Goal: Information Seeking & Learning: Learn about a topic

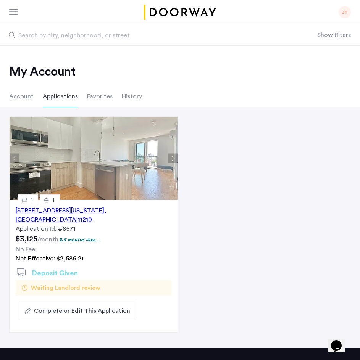
click at [174, 158] on button "Next apartment" at bounding box center [173, 159] width 10 height 10
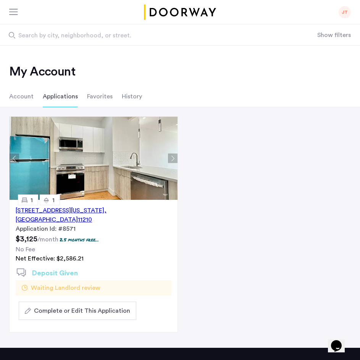
click at [174, 158] on button "Next apartment" at bounding box center [173, 159] width 10 height 10
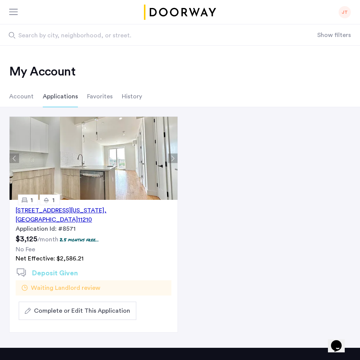
click at [174, 158] on button "Next apartment" at bounding box center [173, 159] width 10 height 10
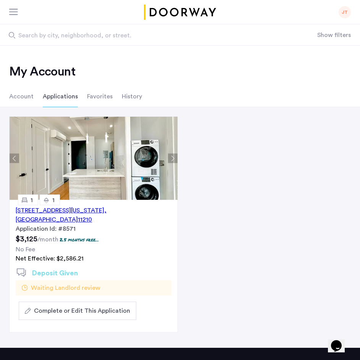
click at [174, 158] on button "Next apartment" at bounding box center [173, 159] width 10 height 10
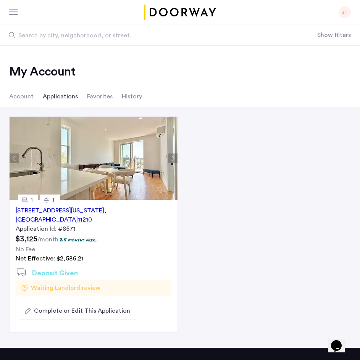
click at [174, 158] on button "Next apartment" at bounding box center [173, 159] width 10 height 10
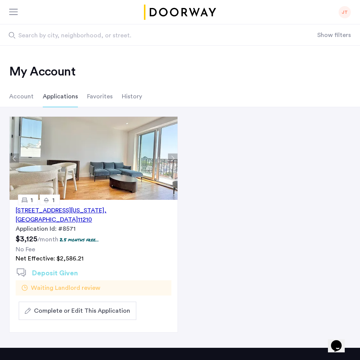
click at [174, 158] on button "Next apartment" at bounding box center [173, 159] width 10 height 10
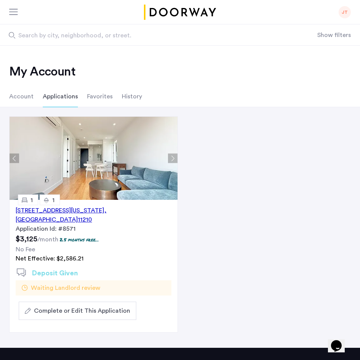
click at [174, 158] on button "Next apartment" at bounding box center [173, 159] width 10 height 10
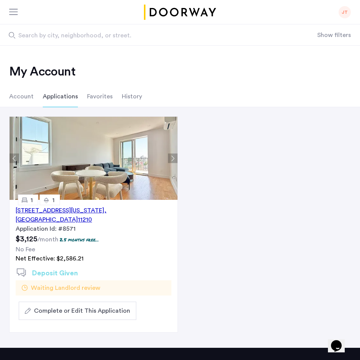
click at [174, 158] on button "Next apartment" at bounding box center [173, 159] width 10 height 10
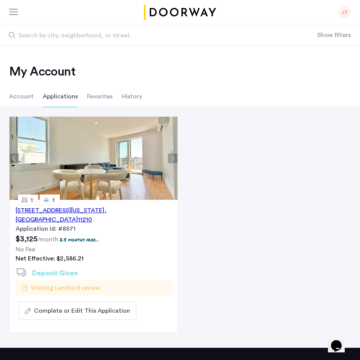
click at [18, 98] on li "Account" at bounding box center [21, 96] width 24 height 21
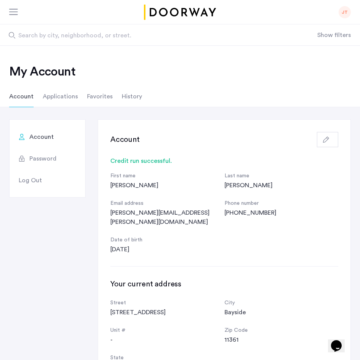
click at [66, 102] on li "Applications" at bounding box center [60, 96] width 35 height 21
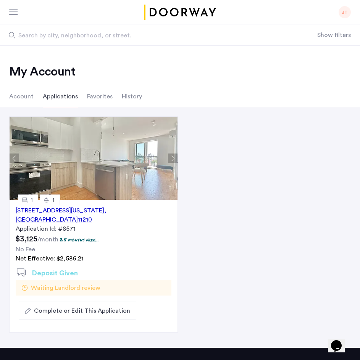
click at [24, 98] on li "Account" at bounding box center [21, 96] width 24 height 21
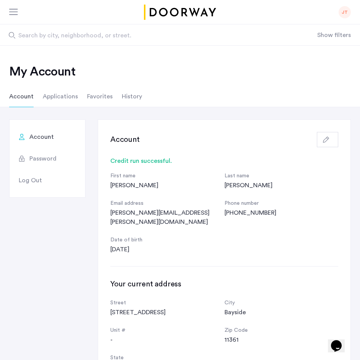
click at [188, 11] on img "Cazamio logo" at bounding box center [180, 12] width 75 height 15
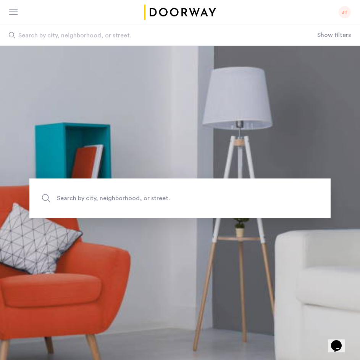
click at [131, 203] on span "Search by city, neighborhood, or street." at bounding box center [162, 198] width 211 height 10
click at [131, 203] on input "Search by city, neighborhood, or street." at bounding box center [179, 198] width 301 height 40
type input "*"
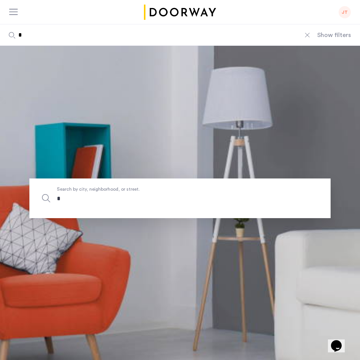
type input "**"
type input "***"
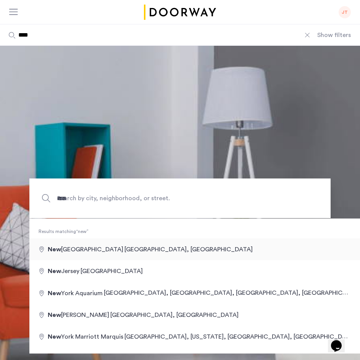
type input "**********"
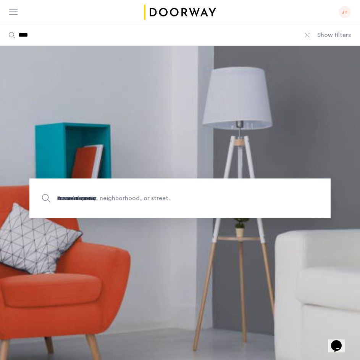
type input "**********"
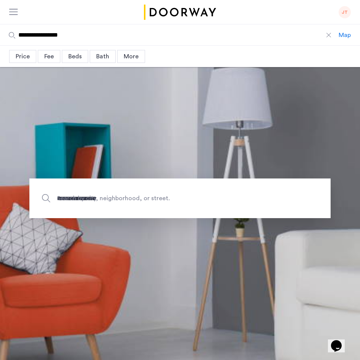
click at [288, 33] on input "**********" at bounding box center [169, 34] width 338 height 21
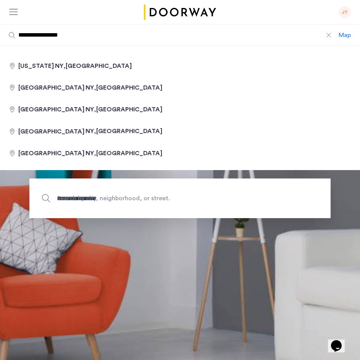
click at [288, 33] on input "**********" at bounding box center [169, 34] width 338 height 21
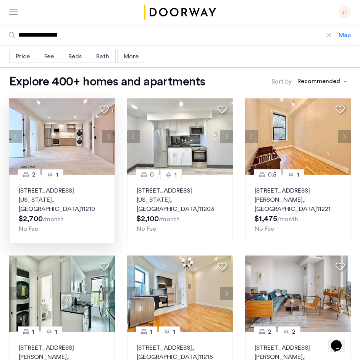
click at [111, 138] on button "Next apartment" at bounding box center [108, 136] width 13 height 13
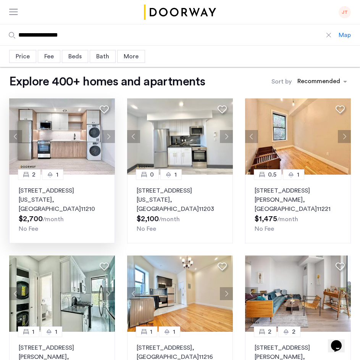
click at [111, 138] on button "Next apartment" at bounding box center [108, 136] width 13 height 13
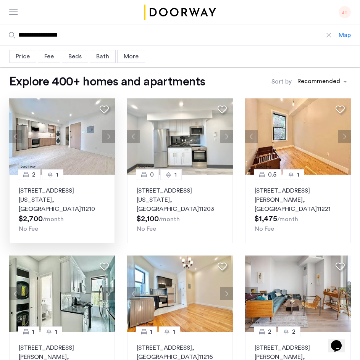
click at [111, 138] on button "Next apartment" at bounding box center [108, 136] width 13 height 13
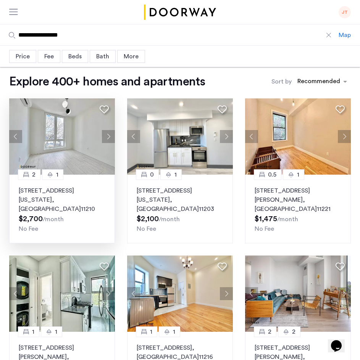
click at [111, 138] on button "Next apartment" at bounding box center [108, 136] width 13 height 13
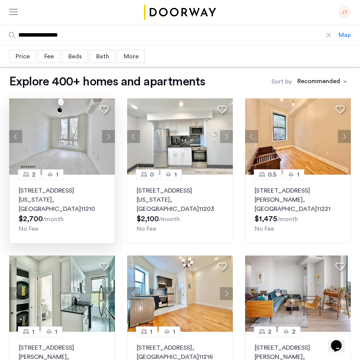
click at [111, 138] on button "Next apartment" at bounding box center [108, 136] width 13 height 13
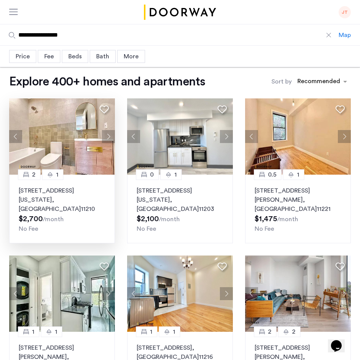
click at [111, 138] on button "Next apartment" at bounding box center [108, 136] width 13 height 13
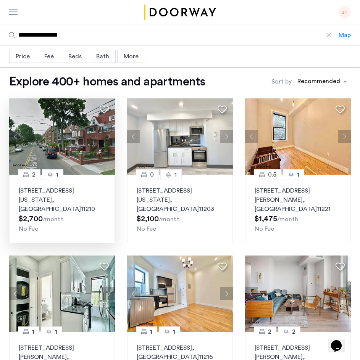
click at [111, 138] on button "Next apartment" at bounding box center [108, 136] width 13 height 13
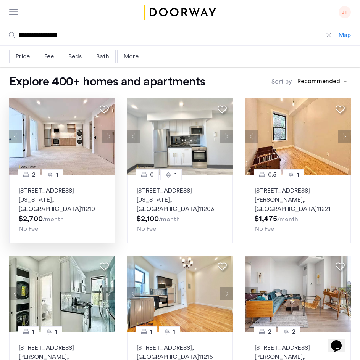
click at [111, 138] on button "Next apartment" at bounding box center [108, 136] width 13 height 13
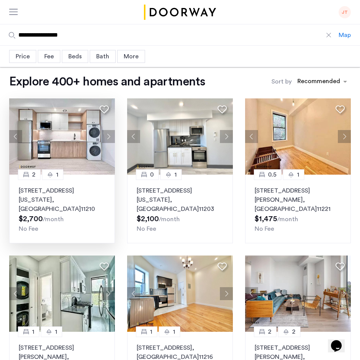
click at [111, 138] on button "Next apartment" at bounding box center [108, 136] width 13 height 13
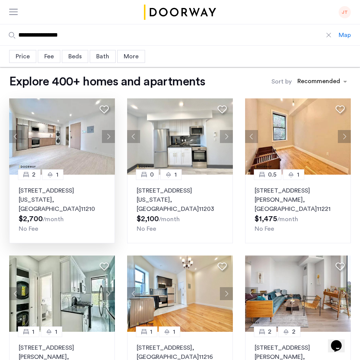
click at [111, 138] on button "Next apartment" at bounding box center [108, 136] width 13 height 13
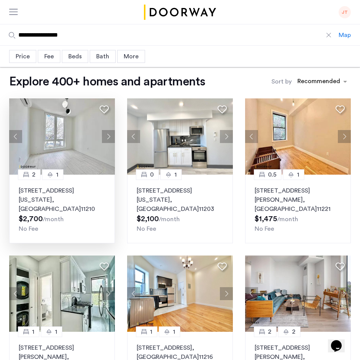
click at [111, 138] on button "Next apartment" at bounding box center [108, 136] width 13 height 13
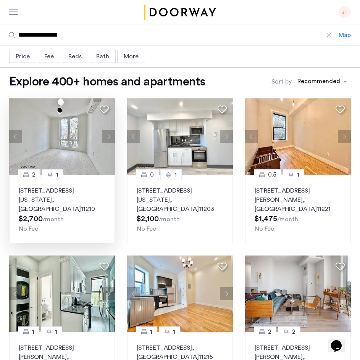
click at [111, 138] on button "Next apartment" at bounding box center [108, 136] width 13 height 13
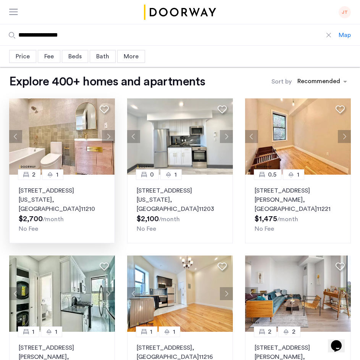
click at [111, 138] on button "Next apartment" at bounding box center [108, 136] width 13 height 13
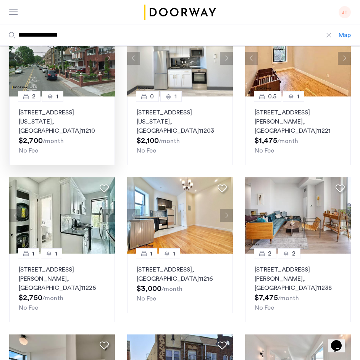
scroll to position [79, 0]
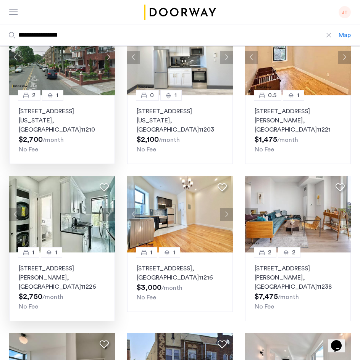
click at [106, 208] on button "Next apartment" at bounding box center [108, 214] width 13 height 13
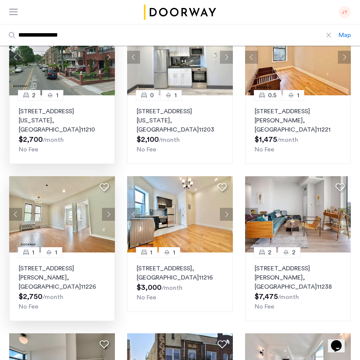
click at [106, 208] on button "Next apartment" at bounding box center [108, 214] width 13 height 13
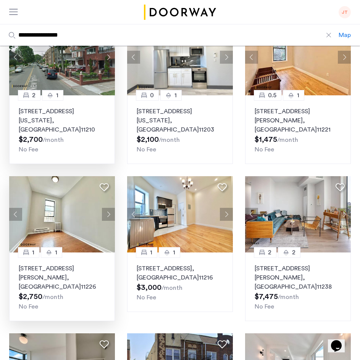
click at [106, 208] on button "Next apartment" at bounding box center [108, 214] width 13 height 13
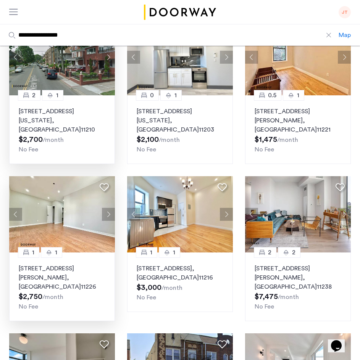
click at [106, 208] on button "Next apartment" at bounding box center [108, 214] width 13 height 13
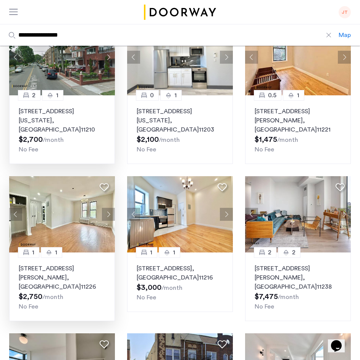
click at [106, 208] on button "Next apartment" at bounding box center [108, 214] width 13 height 13
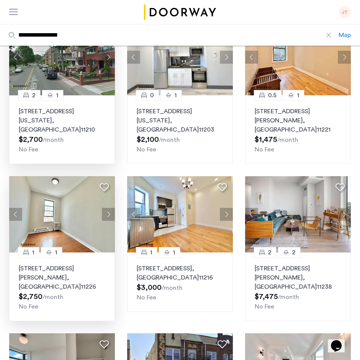
click at [106, 208] on button "Next apartment" at bounding box center [108, 214] width 13 height 13
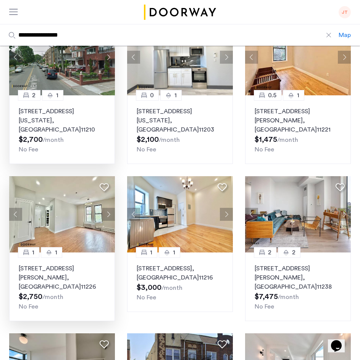
click at [106, 208] on button "Next apartment" at bounding box center [108, 214] width 13 height 13
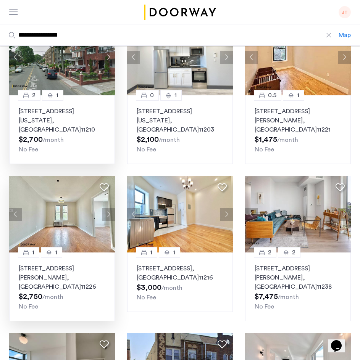
click at [106, 208] on button "Next apartment" at bounding box center [108, 214] width 13 height 13
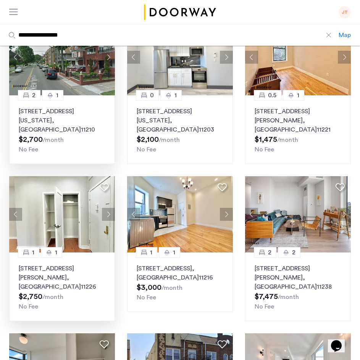
click at [106, 208] on button "Next apartment" at bounding box center [108, 214] width 13 height 13
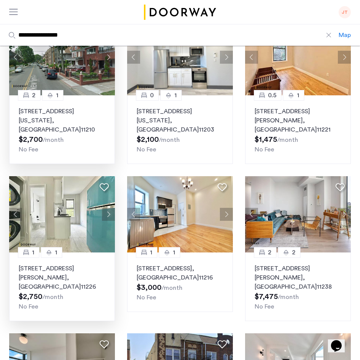
click at [106, 208] on button "Next apartment" at bounding box center [108, 214] width 13 height 13
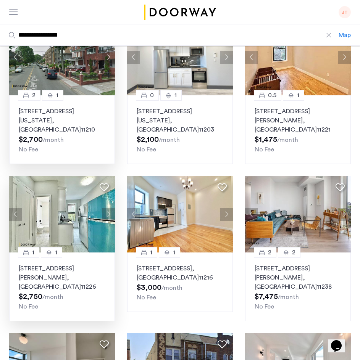
click at [106, 208] on button "Next apartment" at bounding box center [108, 214] width 13 height 13
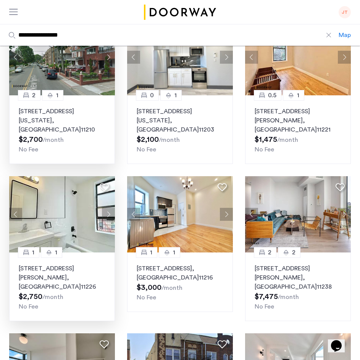
click at [106, 208] on button "Next apartment" at bounding box center [108, 214] width 13 height 13
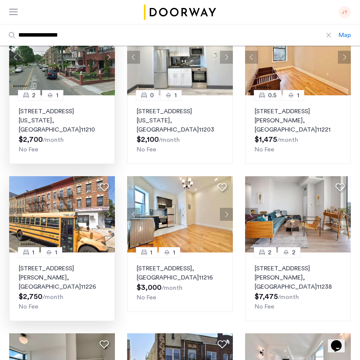
scroll to position [394, 0]
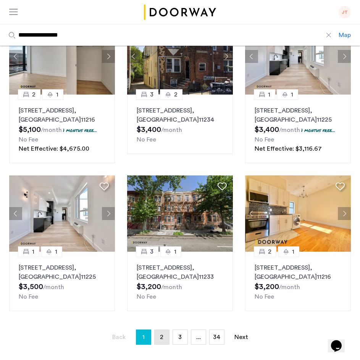
click at [160, 334] on span "2" at bounding box center [161, 337] width 3 height 6
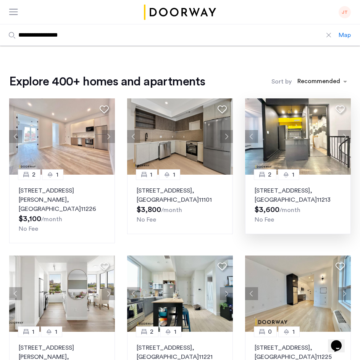
click at [342, 139] on button "Next apartment" at bounding box center [344, 136] width 13 height 13
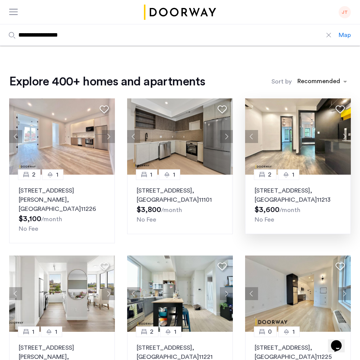
click at [342, 139] on button "Next apartment" at bounding box center [344, 136] width 13 height 13
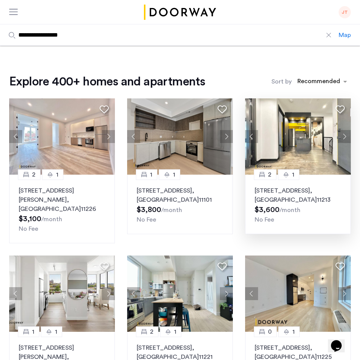
click at [342, 139] on button "Next apartment" at bounding box center [344, 136] width 13 height 13
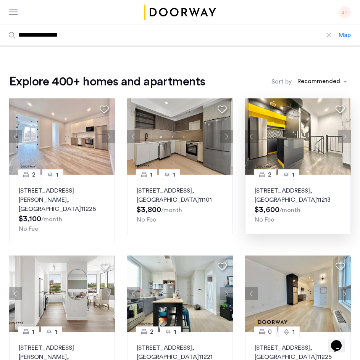
click at [342, 139] on button "Next apartment" at bounding box center [344, 136] width 13 height 13
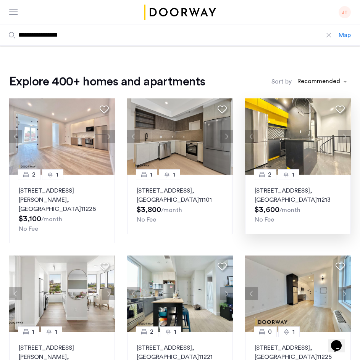
click at [342, 139] on button "Next apartment" at bounding box center [344, 136] width 13 height 13
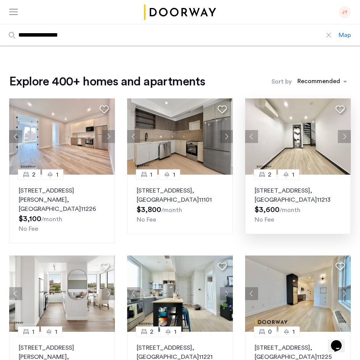
click at [342, 139] on button "Next apartment" at bounding box center [344, 136] width 13 height 13
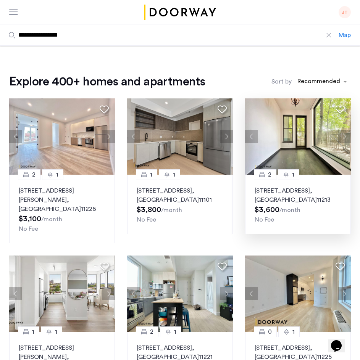
click at [342, 139] on button "Next apartment" at bounding box center [344, 136] width 13 height 13
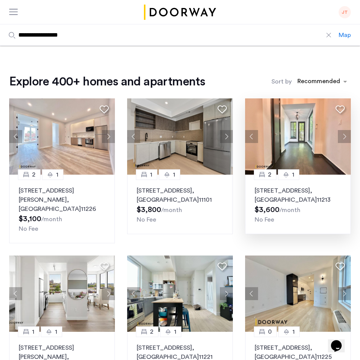
click at [342, 139] on button "Next apartment" at bounding box center [344, 136] width 13 height 13
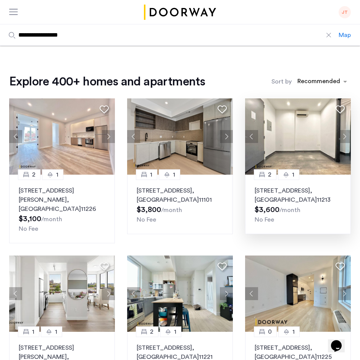
scroll to position [315, 0]
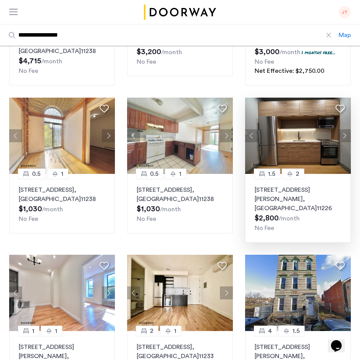
click at [344, 129] on button "Next apartment" at bounding box center [344, 135] width 13 height 13
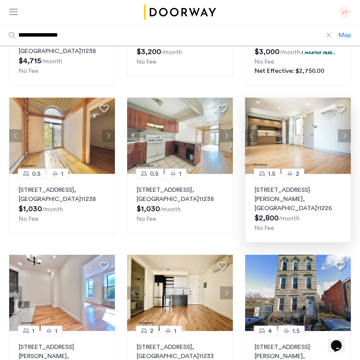
click at [344, 129] on button "Next apartment" at bounding box center [344, 135] width 13 height 13
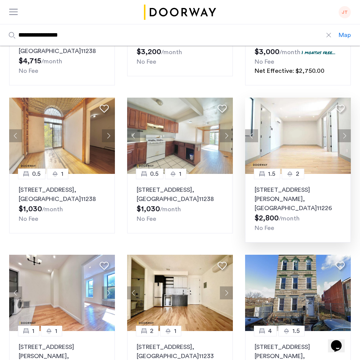
click at [344, 129] on button "Next apartment" at bounding box center [344, 135] width 13 height 13
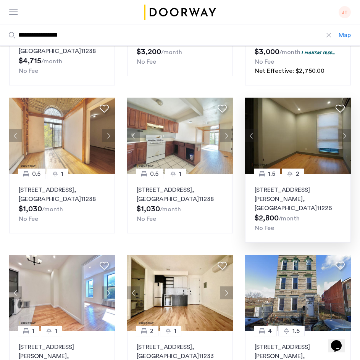
click at [344, 129] on button "Next apartment" at bounding box center [344, 135] width 13 height 13
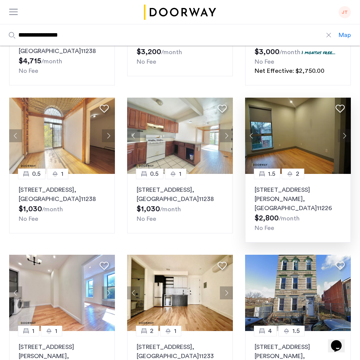
click at [344, 129] on button "Next apartment" at bounding box center [344, 135] width 13 height 13
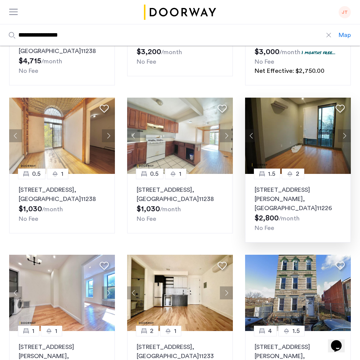
click at [344, 129] on button "Next apartment" at bounding box center [344, 135] width 13 height 13
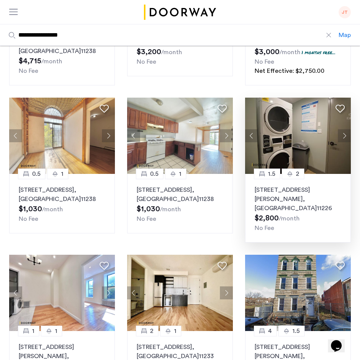
click at [344, 129] on button "Next apartment" at bounding box center [344, 135] width 13 height 13
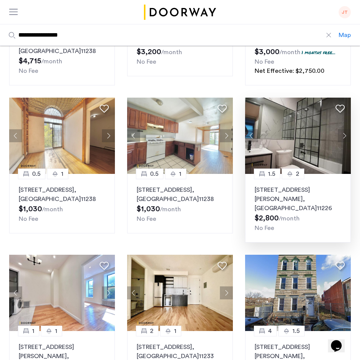
click at [344, 129] on button "Next apartment" at bounding box center [344, 135] width 13 height 13
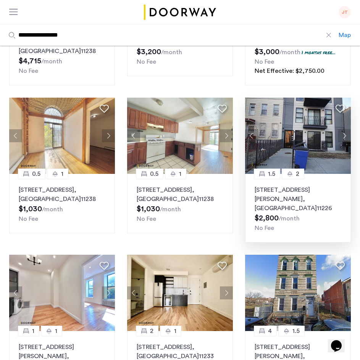
click at [344, 129] on button "Next apartment" at bounding box center [344, 135] width 13 height 13
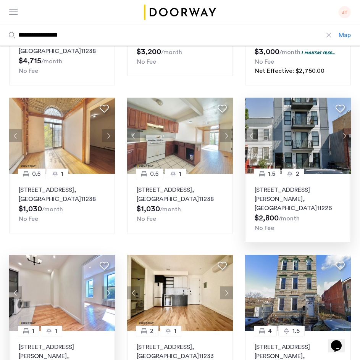
click at [108, 286] on button "Next apartment" at bounding box center [108, 292] width 13 height 13
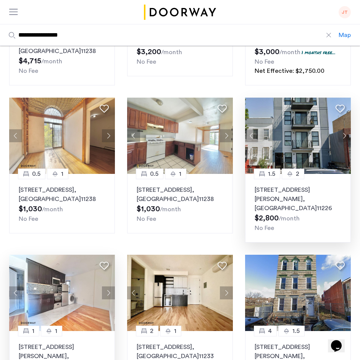
scroll to position [508, 0]
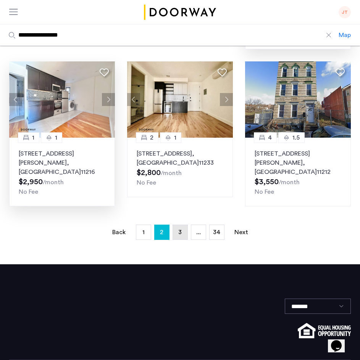
click at [181, 229] on span "3" at bounding box center [179, 232] width 3 height 6
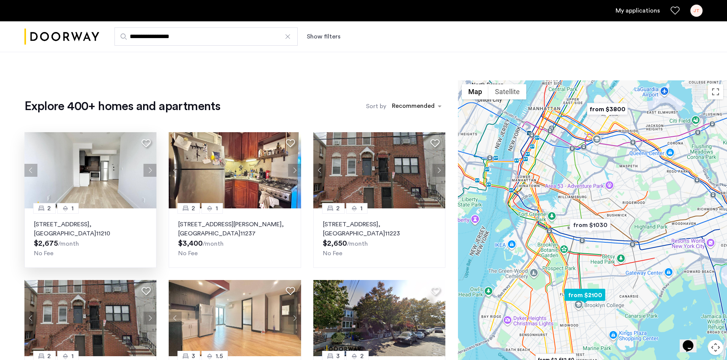
click at [148, 170] on button "Next apartment" at bounding box center [149, 170] width 13 height 13
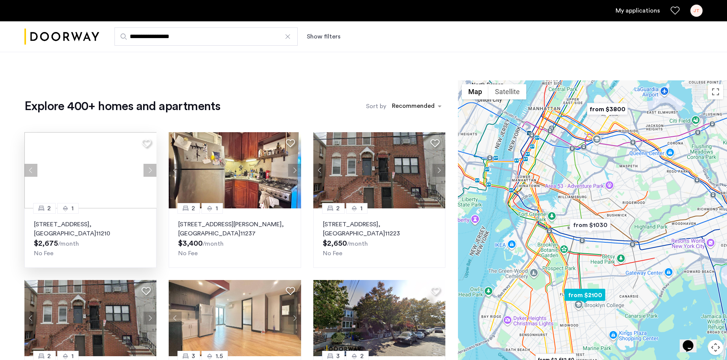
click at [148, 170] on div at bounding box center [90, 170] width 132 height 76
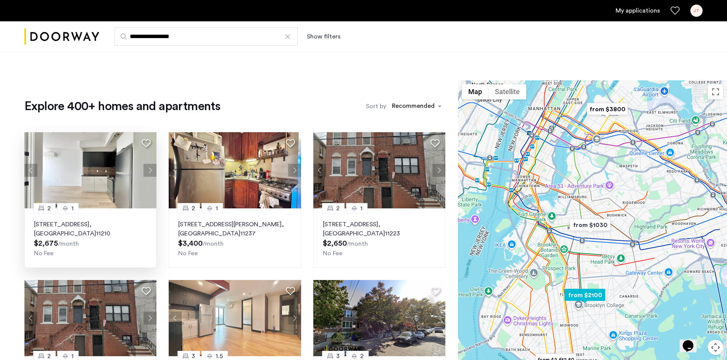
click at [148, 170] on button "Next apartment" at bounding box center [149, 170] width 13 height 13
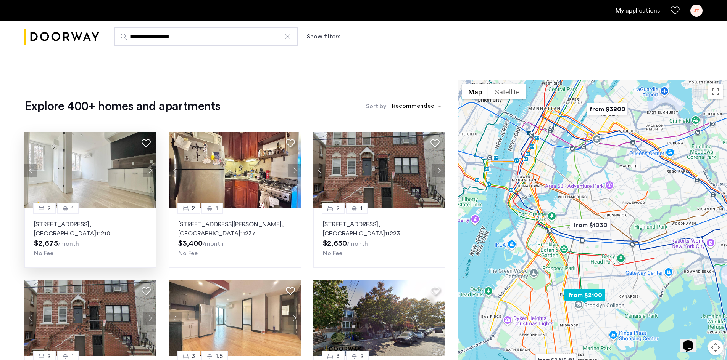
click at [151, 171] on button "Next apartment" at bounding box center [149, 170] width 13 height 13
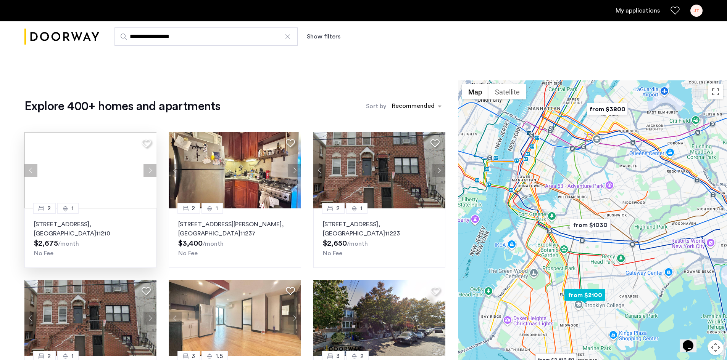
click at [151, 171] on button "Next apartment" at bounding box center [149, 170] width 13 height 13
click at [293, 323] on button "Next apartment" at bounding box center [294, 318] width 13 height 13
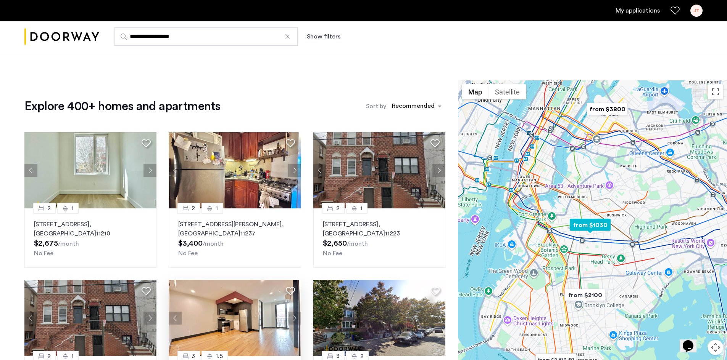
click at [293, 323] on button "Next apartment" at bounding box center [294, 318] width 13 height 13
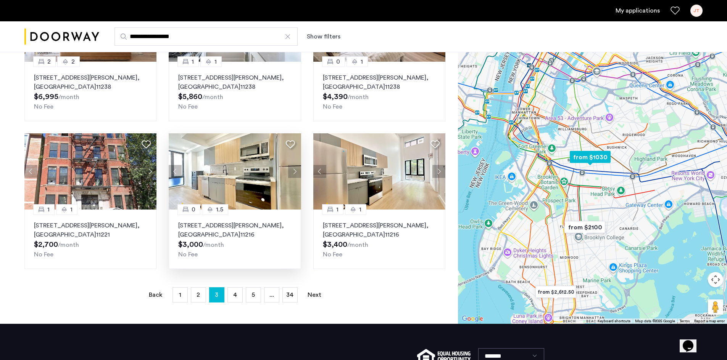
scroll to position [452, 0]
click at [365, 170] on button "Next apartment" at bounding box center [438, 171] width 13 height 13
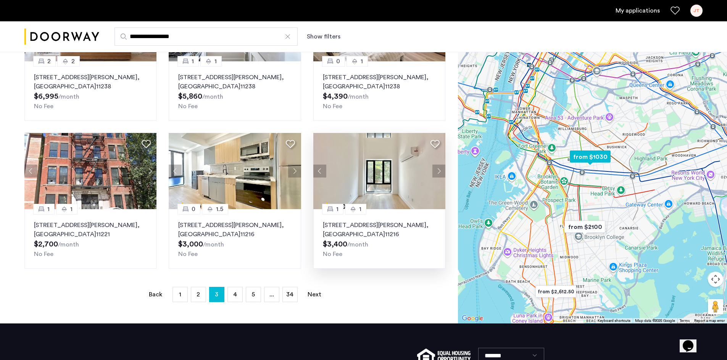
click at [365, 170] on button "Next apartment" at bounding box center [438, 171] width 13 height 13
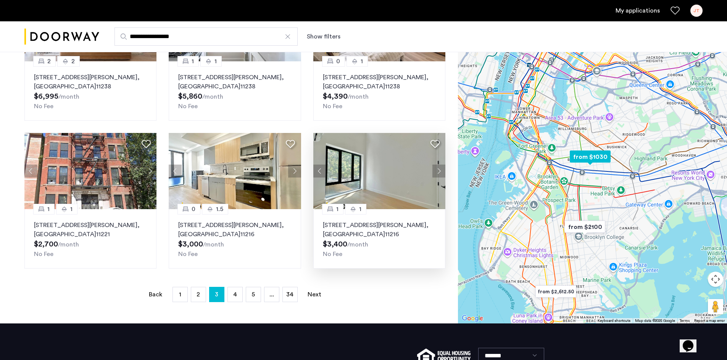
click at [365, 170] on button "Next apartment" at bounding box center [438, 171] width 13 height 13
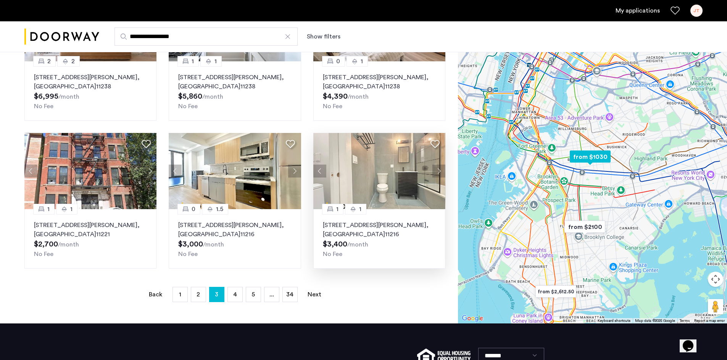
click at [365, 170] on button "Next apartment" at bounding box center [438, 171] width 13 height 13
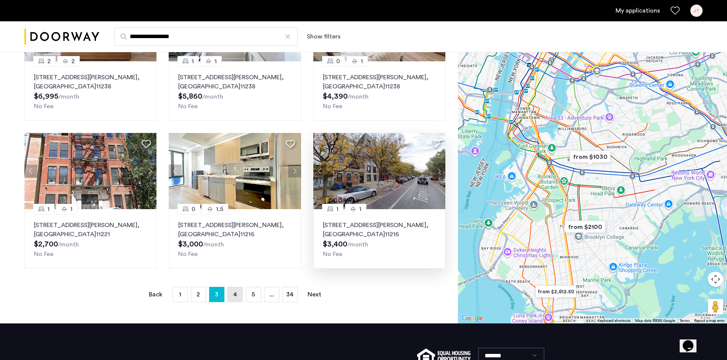
click at [230, 301] on link "page 4" at bounding box center [235, 295] width 14 height 14
